Goal: Task Accomplishment & Management: Manage account settings

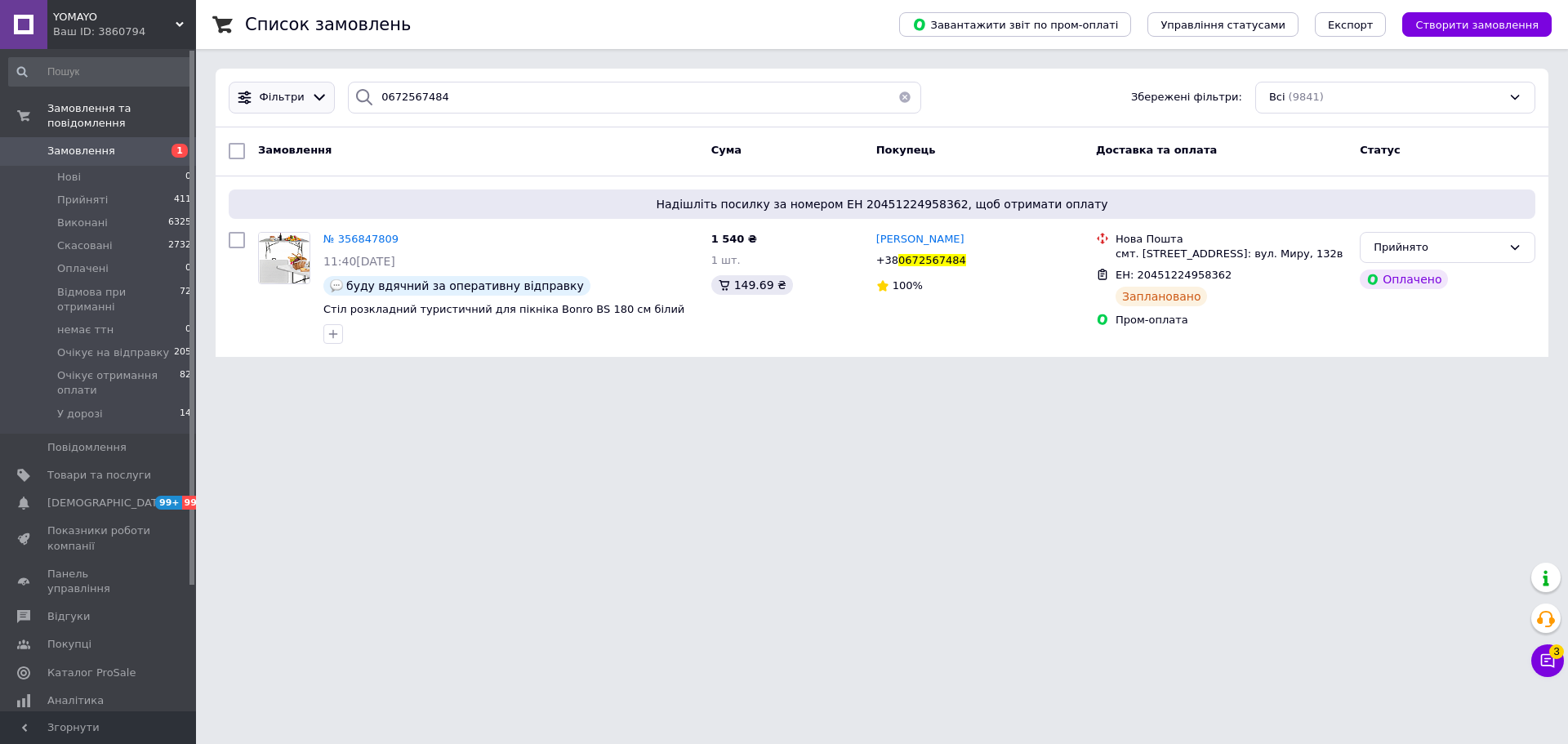
drag, startPoint x: 326, startPoint y: 95, endPoint x: 303, endPoint y: 91, distance: 23.3
click at [302, 91] on div "Фільтри 0672567484 Збережені фільтри: Всі (9841)" at bounding box center [882, 98] width 1320 height 32
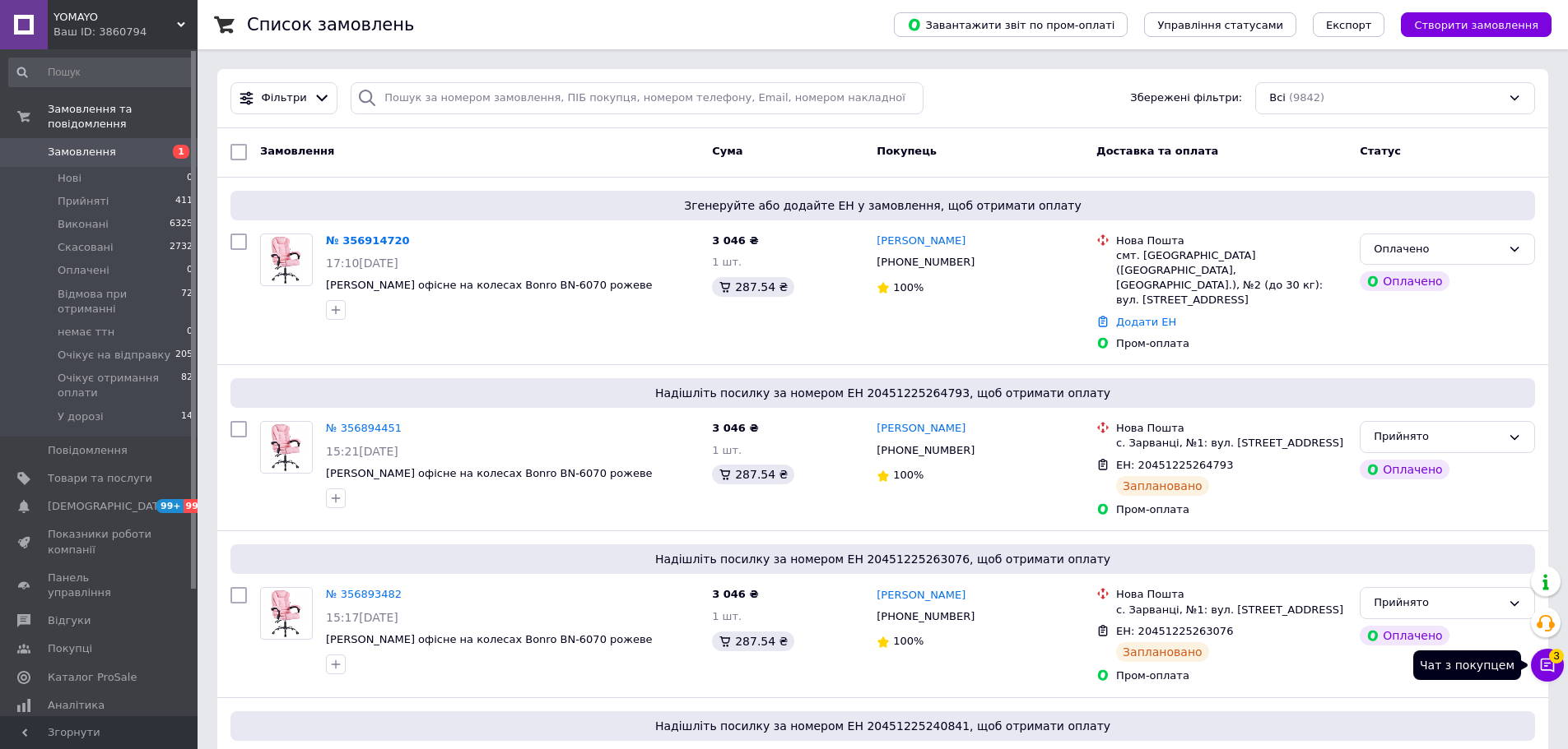
click at [1539, 665] on icon at bounding box center [1547, 666] width 17 height 17
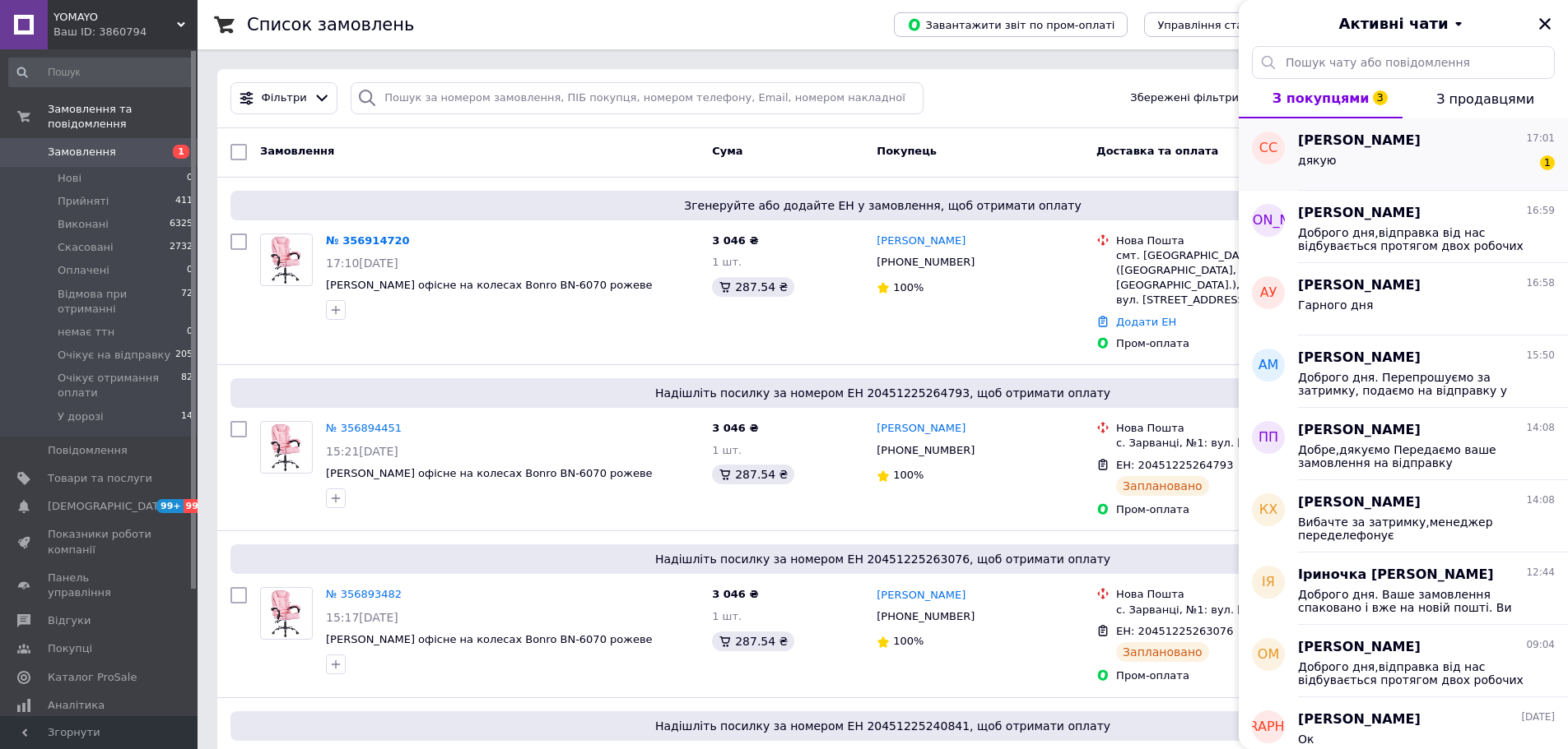
click at [1394, 164] on div "дякую 1" at bounding box center [1426, 164] width 257 height 26
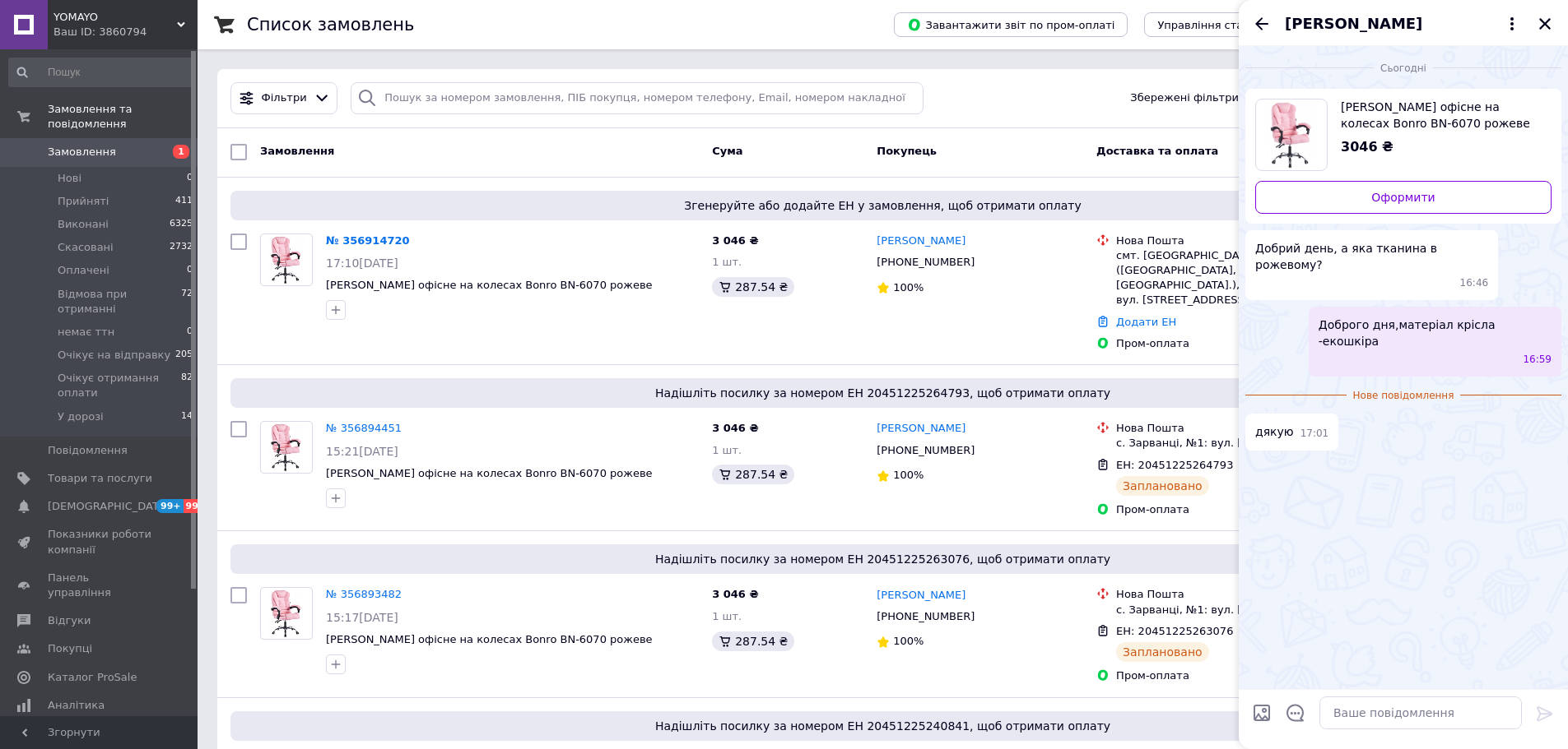
click at [1262, 27] on icon "Назад" at bounding box center [1261, 23] width 20 height 20
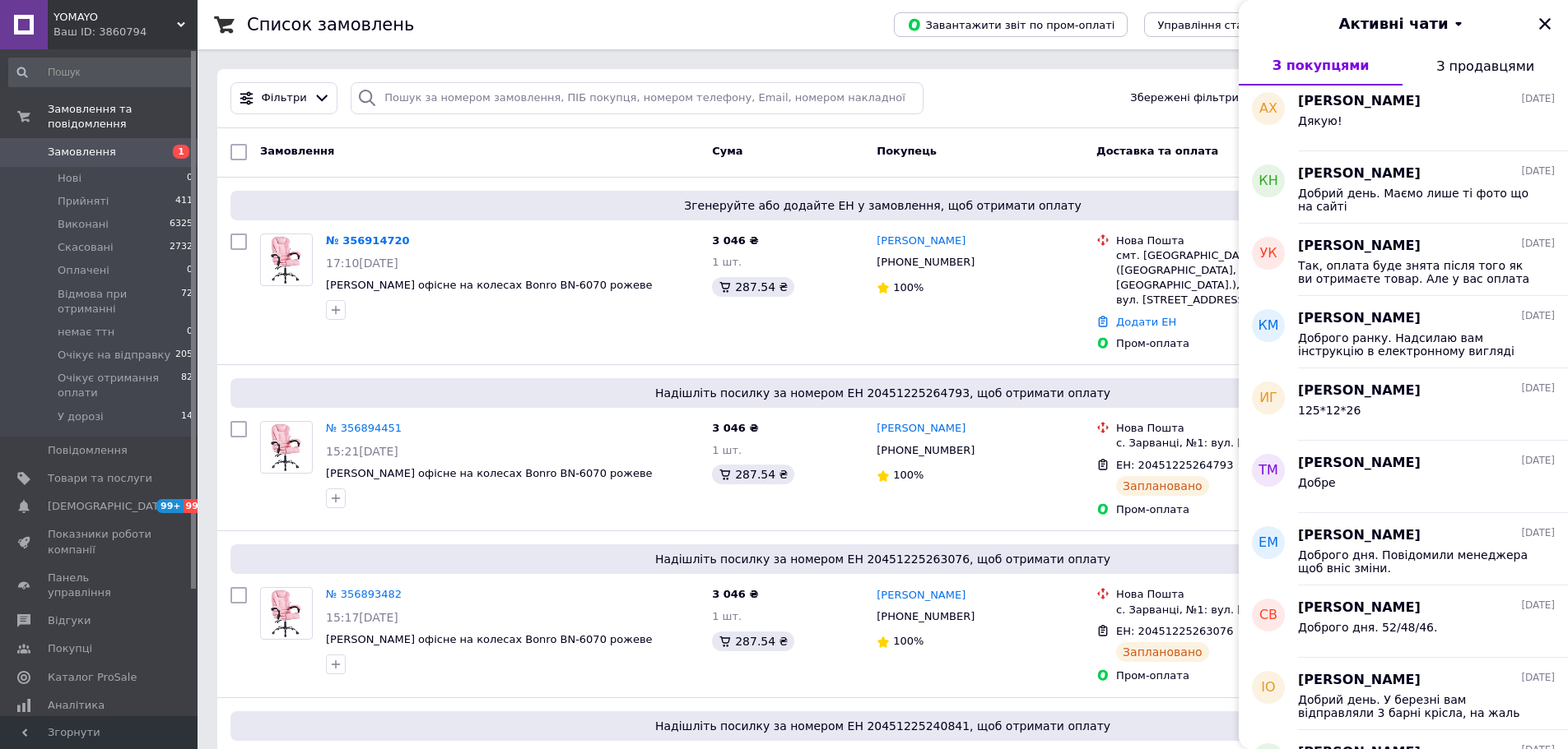
scroll to position [929, 0]
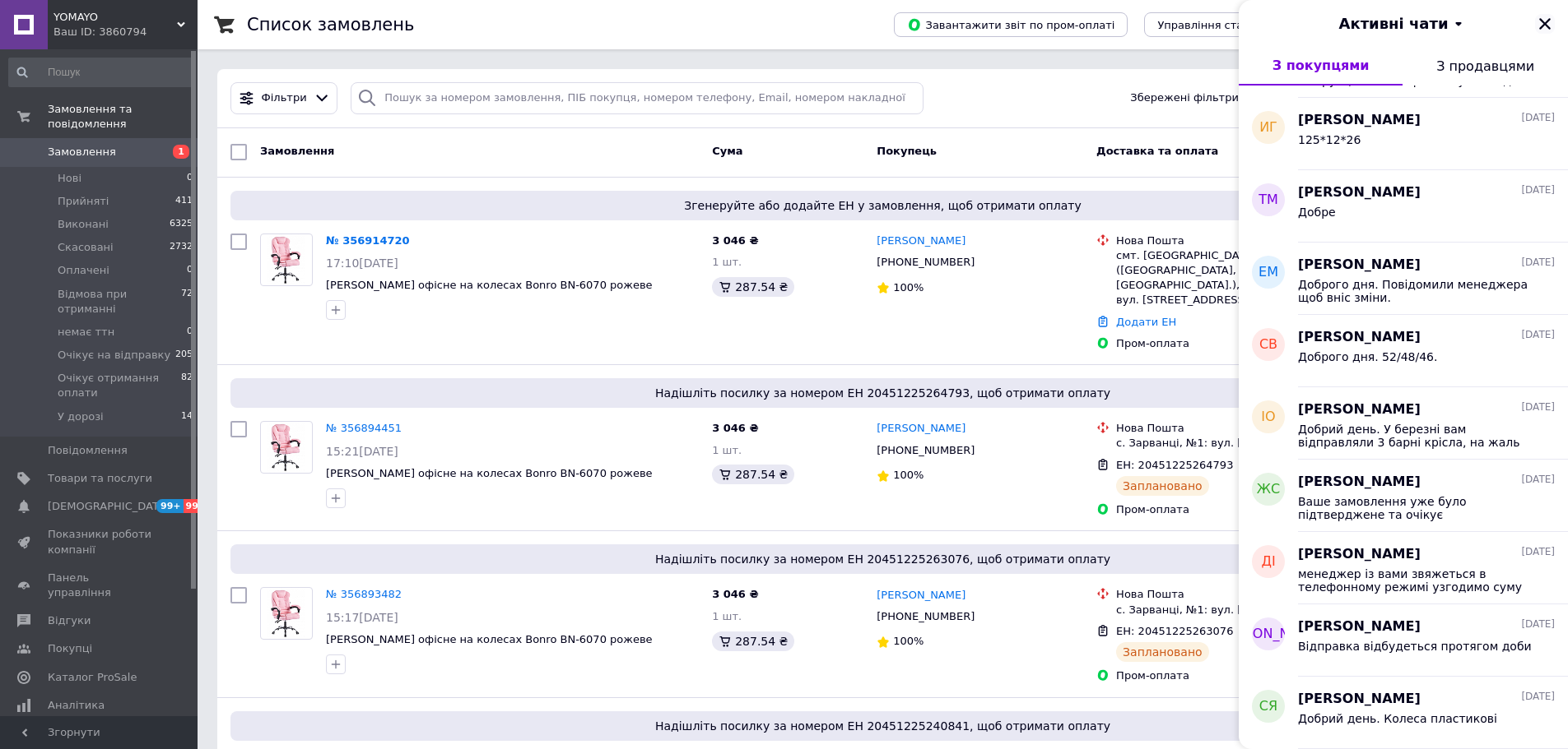
click at [1543, 17] on icon "Закрити" at bounding box center [1545, 24] width 15 height 15
